Goal: Find specific page/section: Find specific page/section

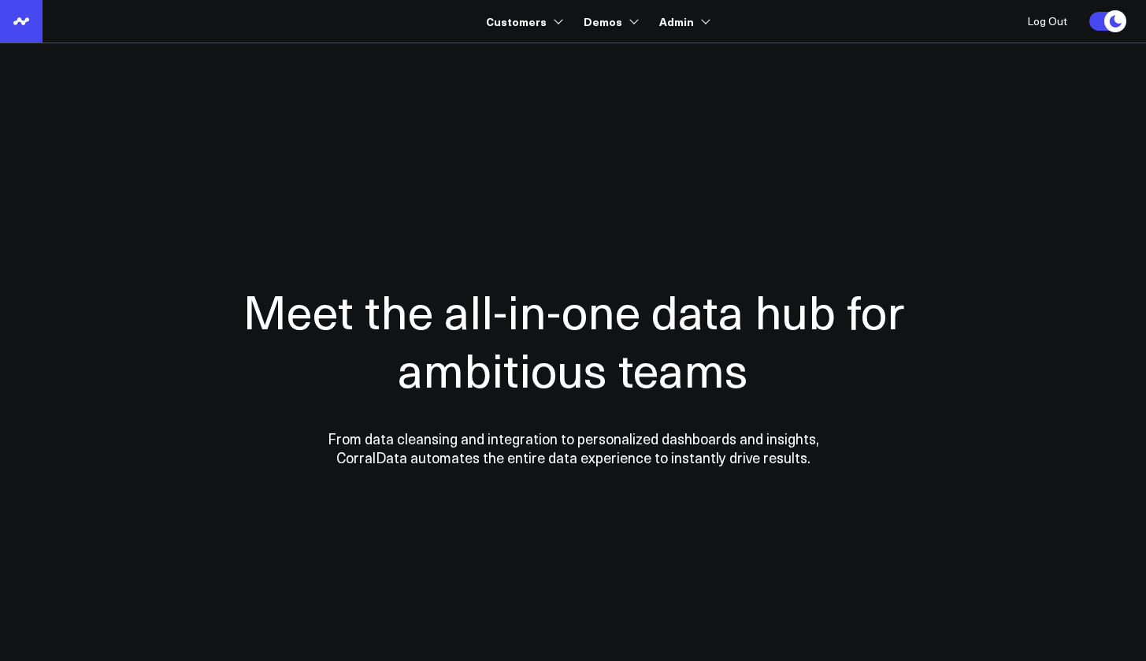
click at [18, 25] on icon at bounding box center [21, 21] width 19 height 19
click at [32, 24] on link at bounding box center [21, 21] width 43 height 43
click at [17, 29] on icon at bounding box center [21, 21] width 19 height 19
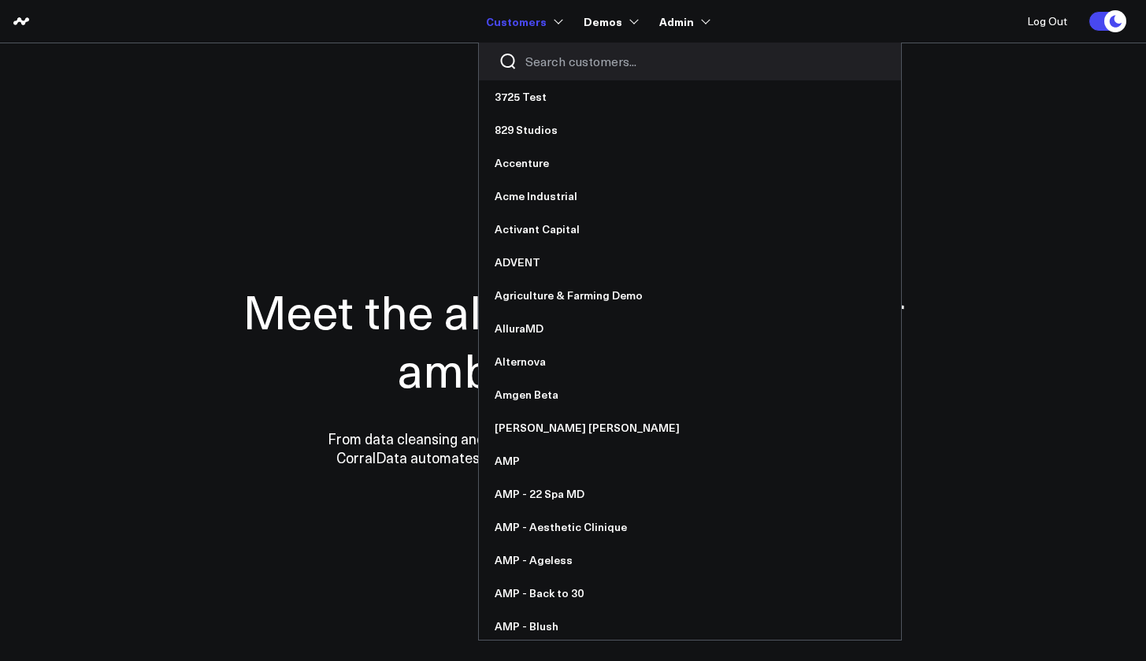
click at [541, 60] on input "Search customers input" at bounding box center [704, 61] width 356 height 17
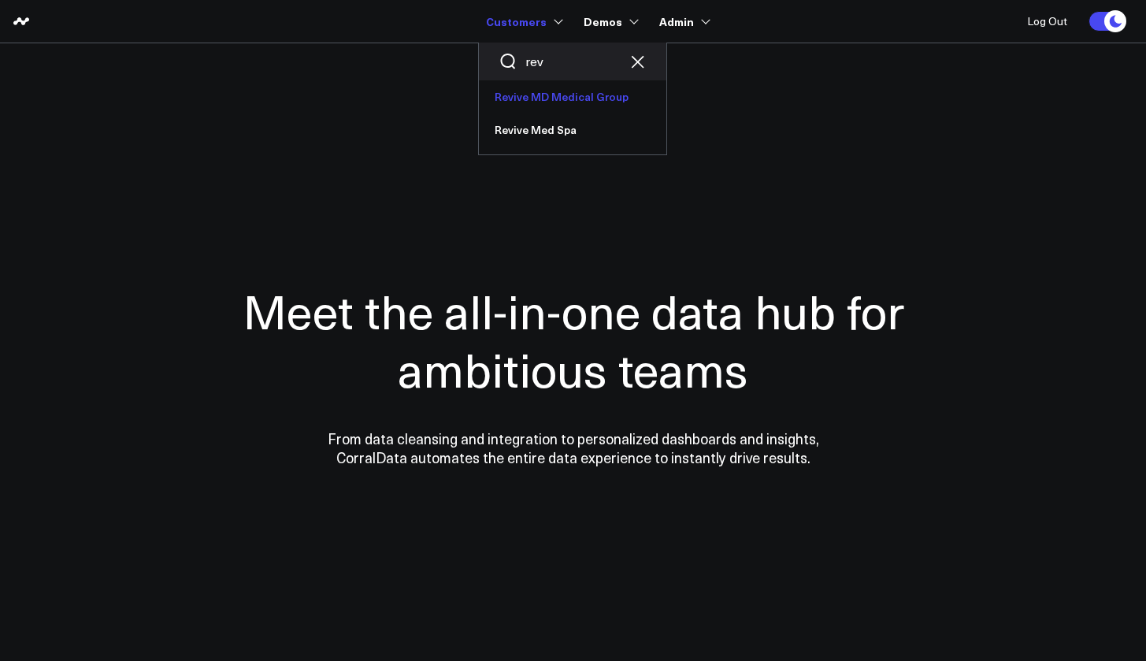
type input "rev"
click at [526, 100] on link "Revive MD Medical Group" at bounding box center [573, 96] width 188 height 33
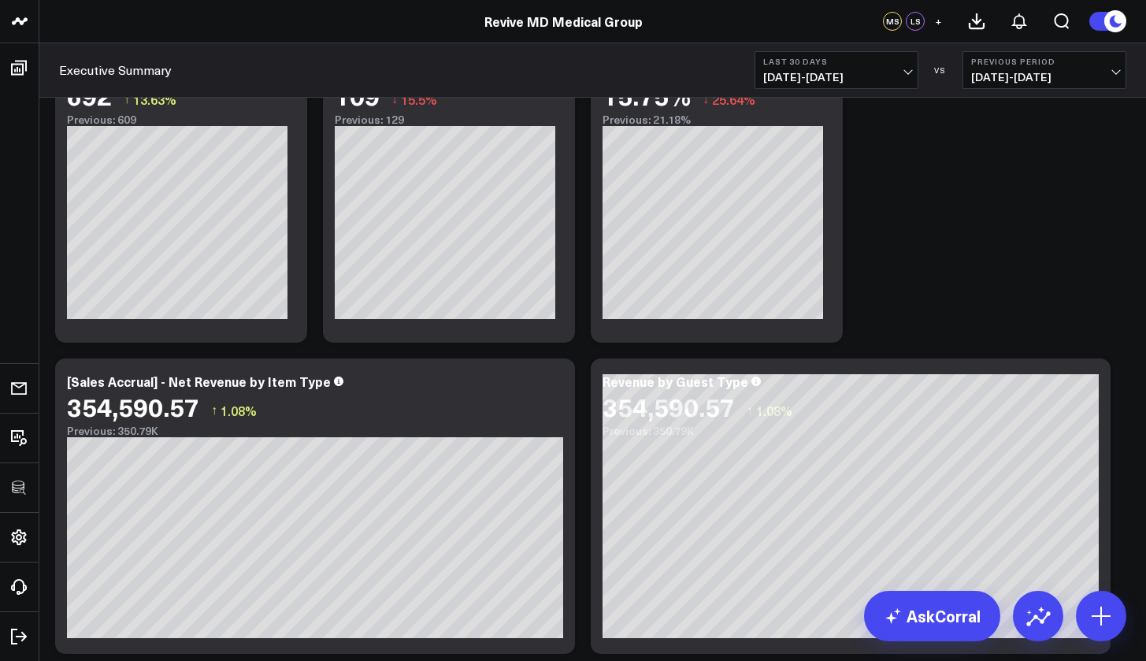
scroll to position [1172, 0]
